Goal: Task Accomplishment & Management: Manage account settings

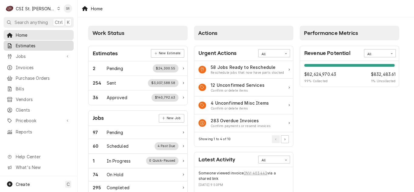
click at [29, 46] on span "Estimates" at bounding box center [43, 45] width 55 height 6
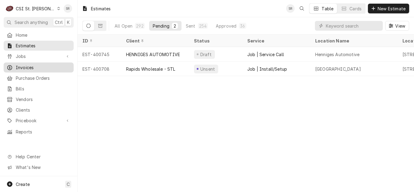
click at [35, 65] on span "Invoices" at bounding box center [43, 67] width 55 height 6
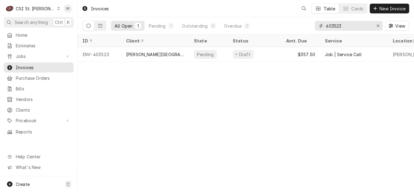
drag, startPoint x: 0, startPoint y: 0, endPoint x: 307, endPoint y: 25, distance: 308.2
click at [307, 25] on div "All Open 1 Pending 1 Outstanding 0 Overdue 0 403523 View" at bounding box center [245, 25] width 327 height 17
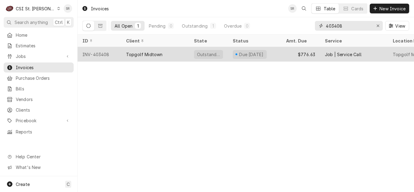
type input "403408"
click at [182, 58] on div "Topgolf Midtown" at bounding box center [155, 54] width 68 height 15
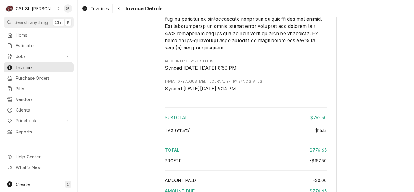
scroll to position [1291, 0]
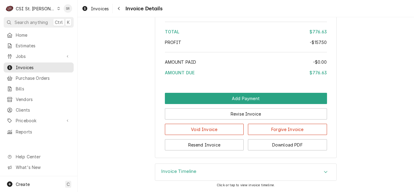
click at [176, 170] on h3 "Invoice Timeline" at bounding box center [178, 172] width 35 height 6
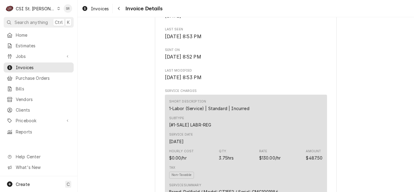
scroll to position [310, 0]
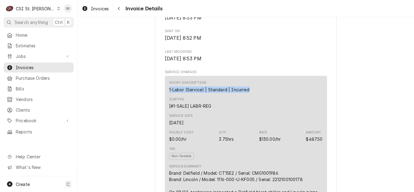
drag, startPoint x: 256, startPoint y: 109, endPoint x: 162, endPoint y: 112, distance: 93.8
copy div "1-Labor (Service) | Standard | Incurred"
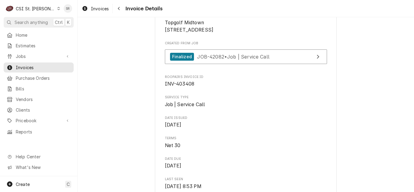
scroll to position [152, 0]
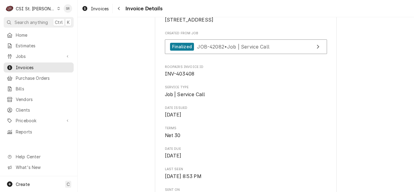
drag, startPoint x: 200, startPoint y: 24, endPoint x: 163, endPoint y: 26, distance: 37.0
click at [165, 23] on span "Topgolf Midtown 3201 Chouteau Ave St. Louis, MO 63103" at bounding box center [189, 16] width 49 height 13
copy span "Topgolf Midtown"
click at [24, 108] on span "Clients" at bounding box center [43, 110] width 55 height 6
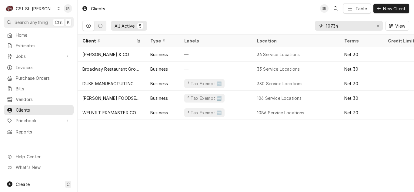
drag, startPoint x: 341, startPoint y: 26, endPoint x: 317, endPoint y: 27, distance: 24.3
click at [317, 27] on div "10734" at bounding box center [349, 26] width 68 height 10
paste input "Topgolf Midtown"
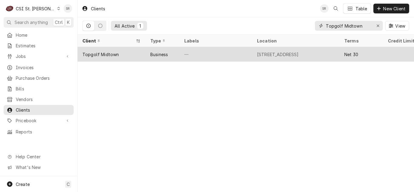
type input "Topgolf Midtown"
click at [143, 56] on div "Topgolf Midtown" at bounding box center [112, 54] width 68 height 15
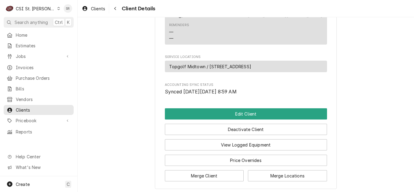
scroll to position [303, 0]
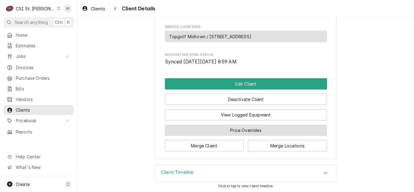
click at [233, 136] on button "Price Overrides" at bounding box center [246, 130] width 162 height 11
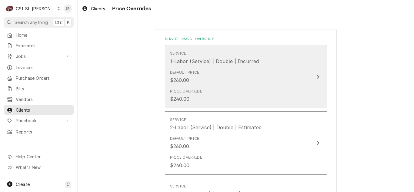
click at [216, 85] on div "Default Price $260.00" at bounding box center [239, 76] width 139 height 19
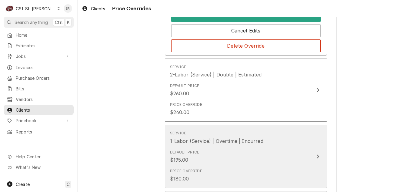
scroll to position [61, 0]
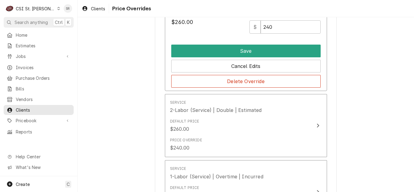
click at [237, 88] on div "Service 1-Labor (Service) | Double | Incurred Default Price $260.00 Override Pr…" at bounding box center [246, 37] width 162 height 106
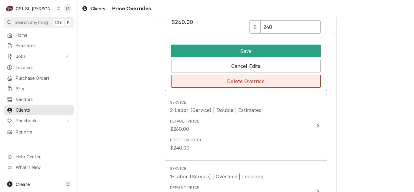
click at [237, 85] on button "Delete Override" at bounding box center [245, 81] width 149 height 13
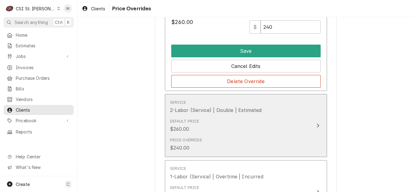
scroll to position [0, 0]
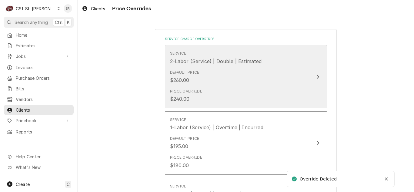
click at [231, 77] on div "Default Price $260.00" at bounding box center [239, 76] width 139 height 19
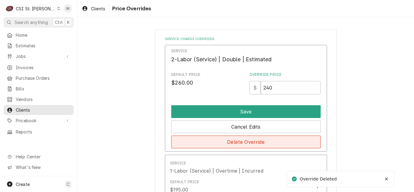
click at [227, 142] on button "Delete Override" at bounding box center [245, 142] width 149 height 13
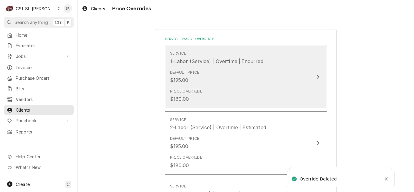
click at [233, 99] on div "Price Override $180.00" at bounding box center [239, 95] width 139 height 19
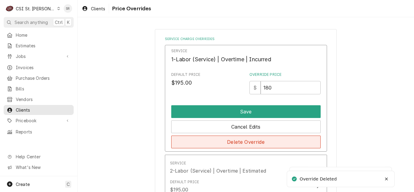
click at [237, 143] on button "Delete Override" at bounding box center [245, 142] width 149 height 13
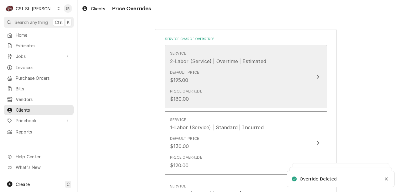
click at [229, 84] on div "Default Price $195.00" at bounding box center [239, 76] width 139 height 19
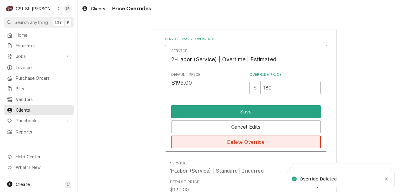
click at [233, 145] on button "Delete Override" at bounding box center [245, 142] width 149 height 13
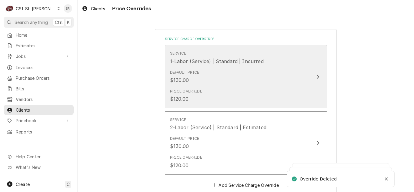
click at [239, 87] on div "Price Override $120.00" at bounding box center [239, 95] width 139 height 19
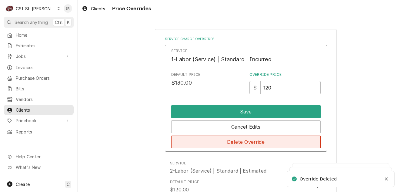
click at [242, 140] on button "Delete Override" at bounding box center [245, 142] width 149 height 13
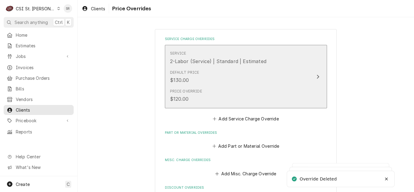
click at [238, 88] on div "Price Override $120.00" at bounding box center [239, 95] width 139 height 19
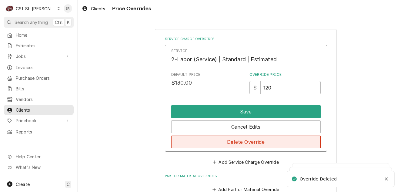
click at [239, 141] on button "Delete Override" at bounding box center [245, 142] width 149 height 13
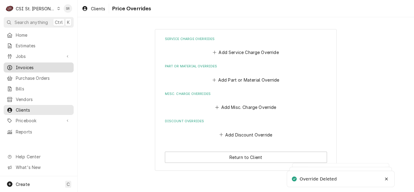
click at [26, 64] on span "Invoices" at bounding box center [43, 67] width 55 height 6
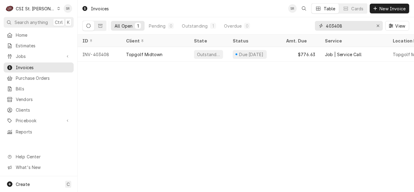
drag, startPoint x: 346, startPoint y: 26, endPoint x: 325, endPoint y: 25, distance: 21.3
click at [325, 26] on div "403408" at bounding box center [349, 26] width 68 height 10
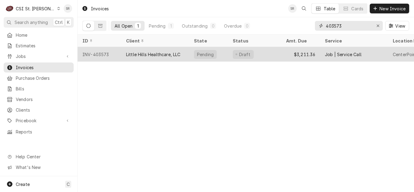
type input "403573"
click at [194, 59] on div "Pending" at bounding box center [208, 54] width 39 height 15
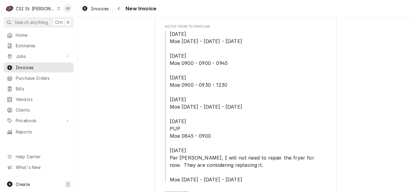
scroll to position [152, 0]
